Goal: Navigation & Orientation: Find specific page/section

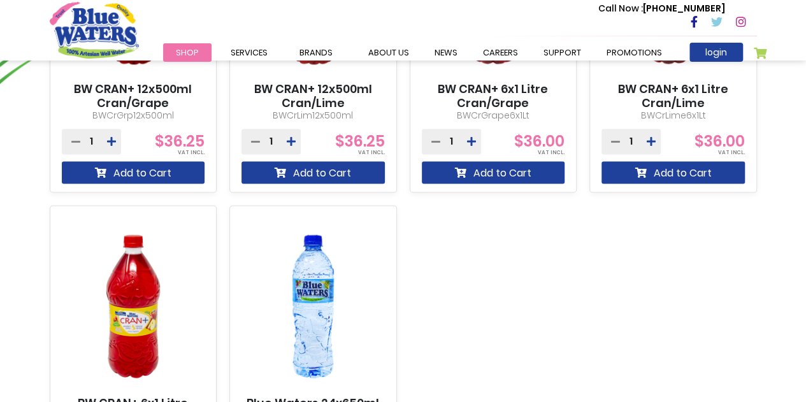
scroll to position [1210, 0]
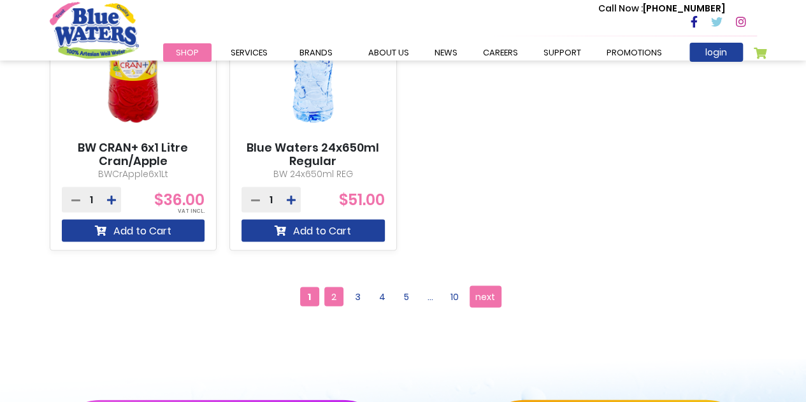
click at [332, 299] on span "2" at bounding box center [333, 296] width 19 height 19
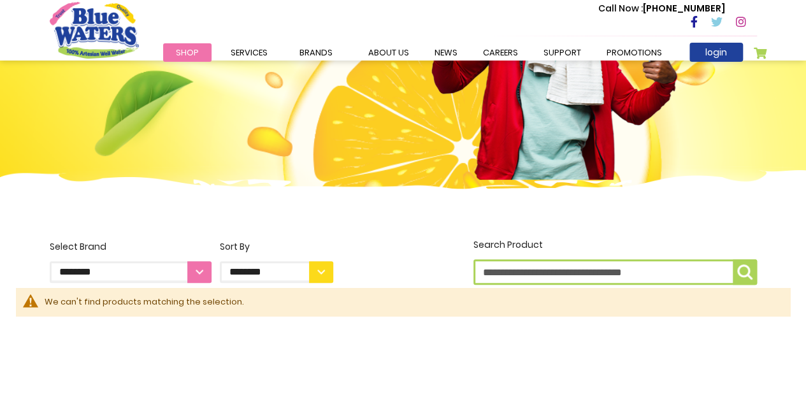
scroll to position [69, 0]
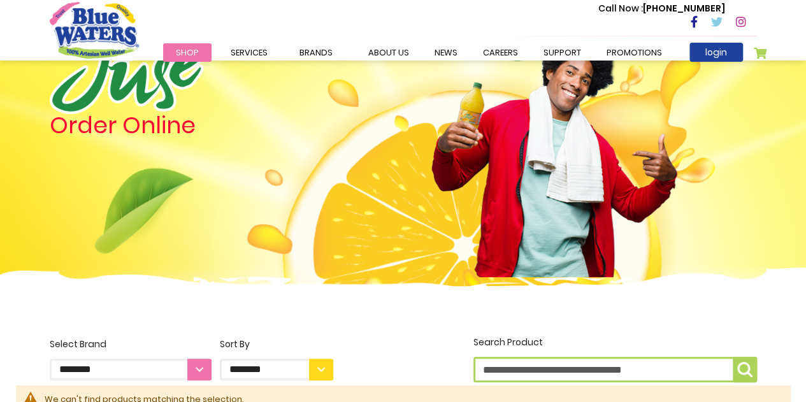
click at [184, 56] on span "Shop" at bounding box center [187, 52] width 23 height 12
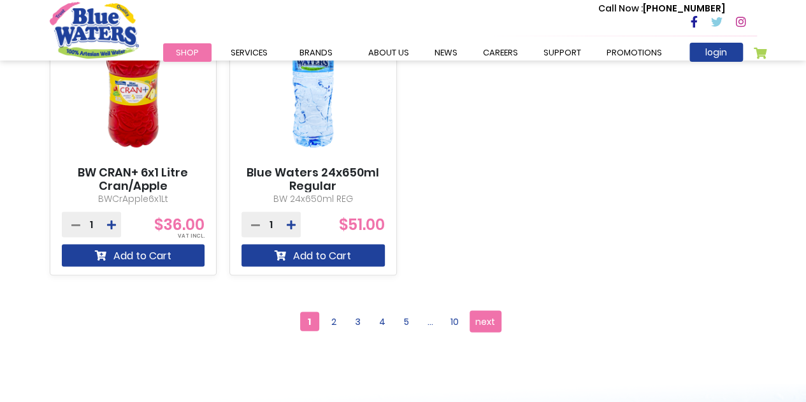
scroll to position [1274, 0]
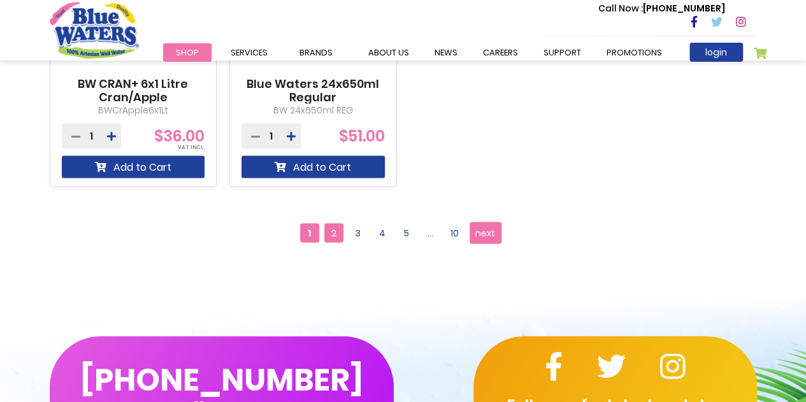
click at [331, 240] on span "2" at bounding box center [333, 233] width 19 height 19
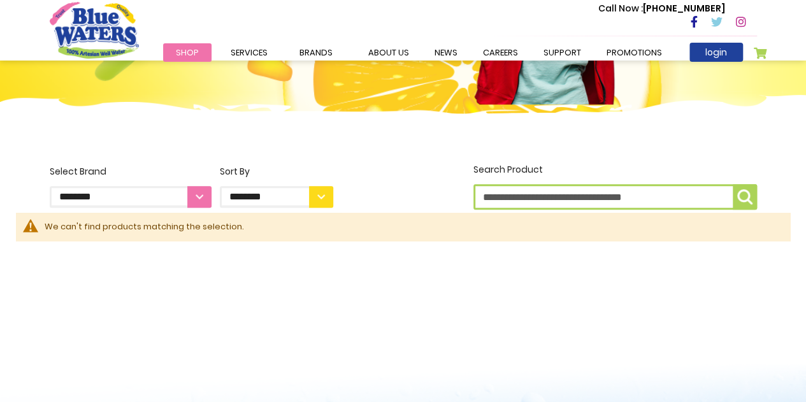
scroll to position [127, 0]
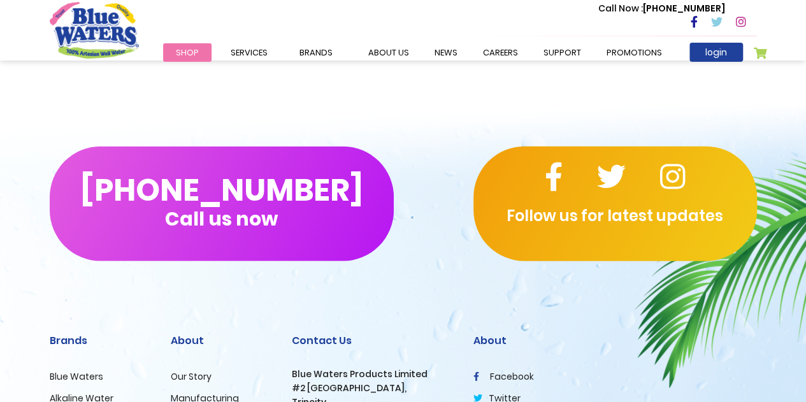
scroll to position [1351, 0]
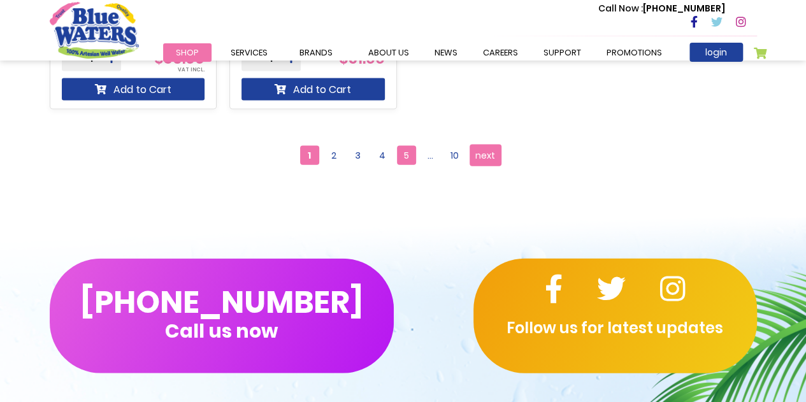
click at [403, 162] on span "5" at bounding box center [406, 155] width 19 height 19
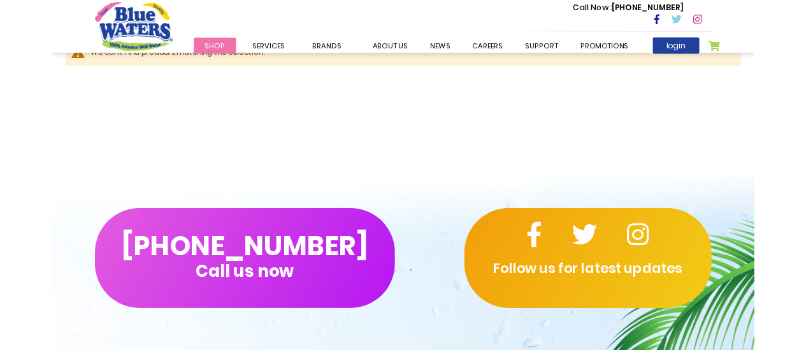
scroll to position [387, 0]
